Goal: Transaction & Acquisition: Purchase product/service

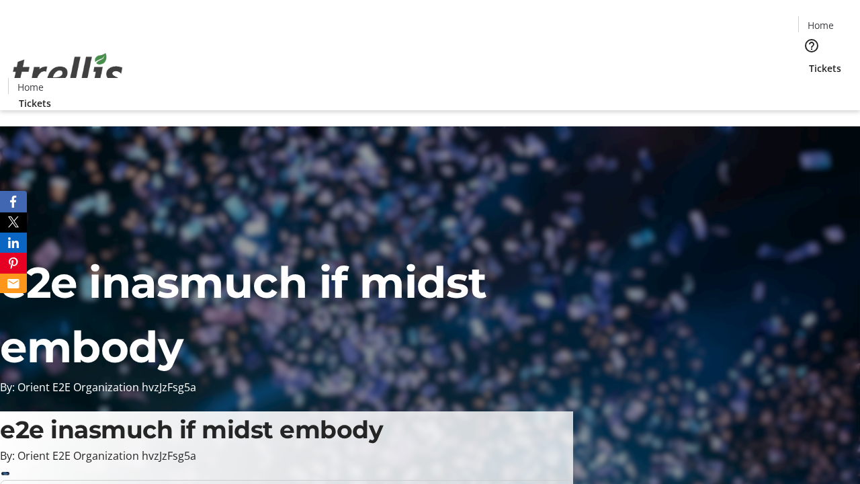
click at [809, 61] on span "Tickets" at bounding box center [825, 68] width 32 height 14
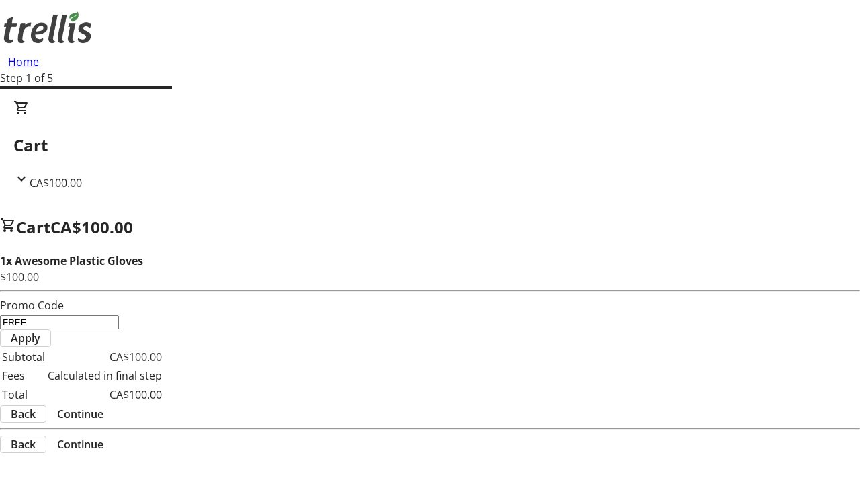
type input "FREE"
click at [40, 330] on span "Apply" at bounding box center [26, 338] width 30 height 16
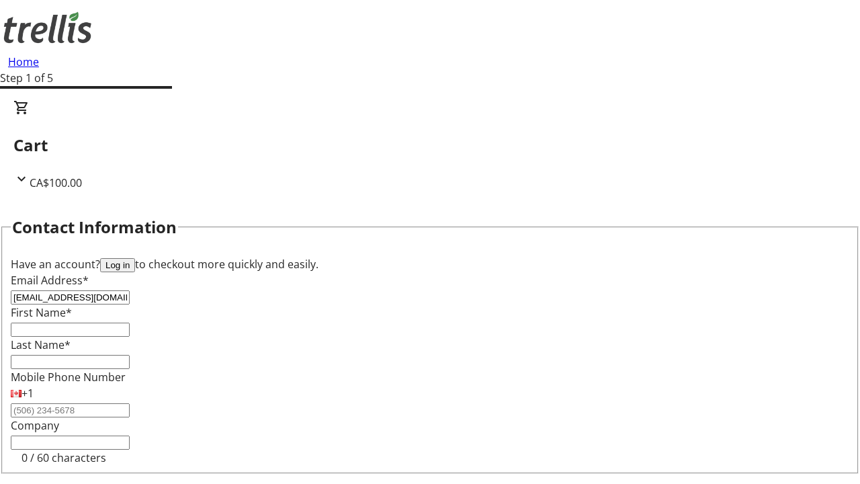
type input "[EMAIL_ADDRESS][DOMAIN_NAME]"
type input "Alexa"
type input "Murazik"
